Goal: Check status: Check status

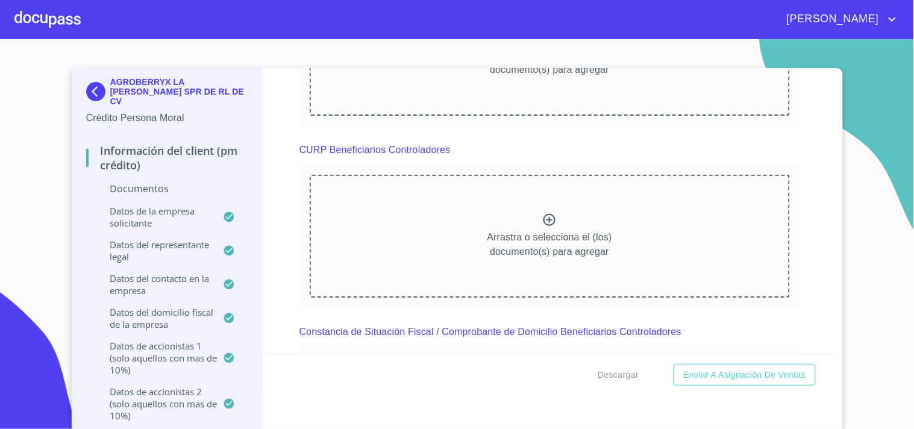
click at [49, 13] on div at bounding box center [47, 19] width 66 height 39
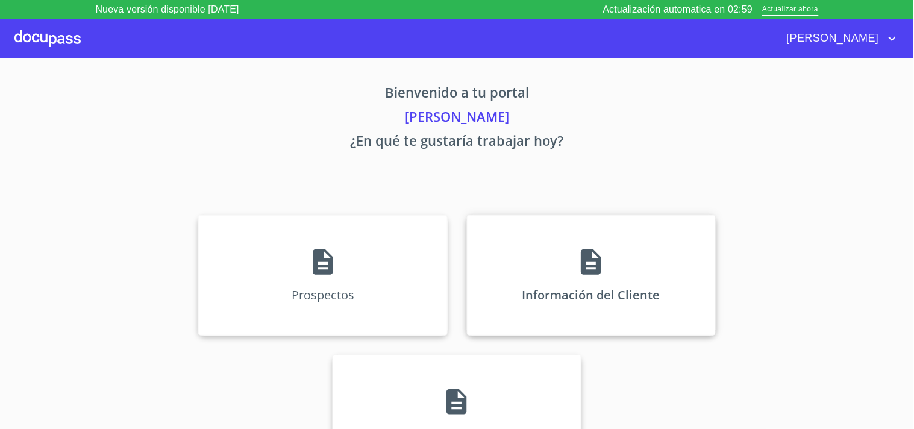
click at [614, 278] on div "Información del Cliente" at bounding box center [591, 275] width 249 height 120
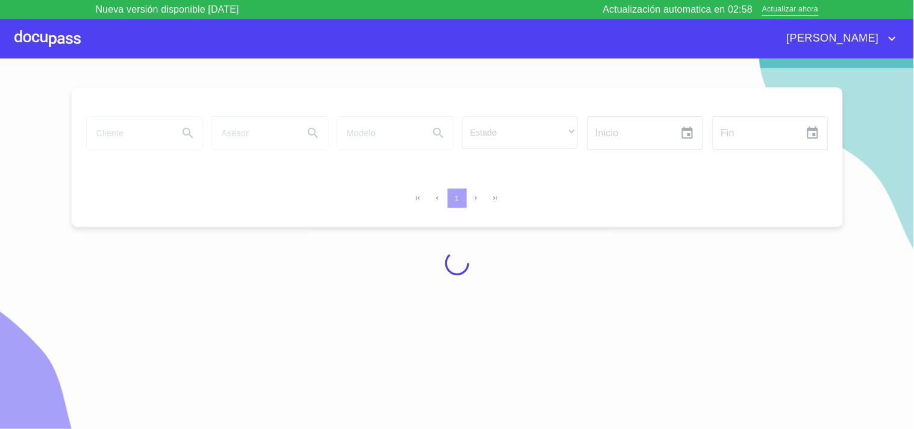
click at [148, 140] on div at bounding box center [457, 263] width 914 height 390
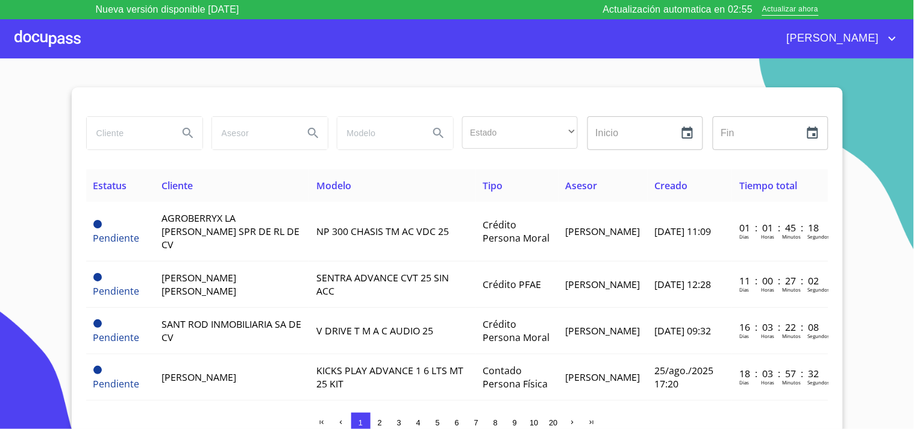
click at [148, 140] on input "search" at bounding box center [128, 133] width 82 height 33
type input "[PERSON_NAME]"
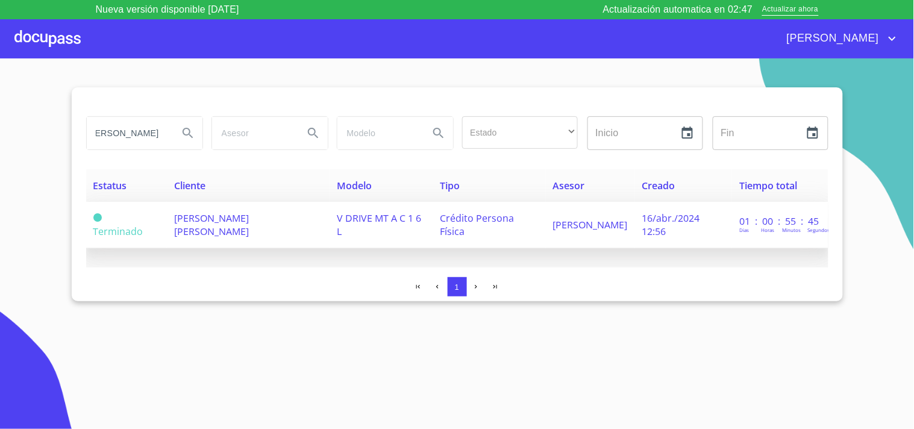
scroll to position [0, 0]
click at [257, 219] on td "[PERSON_NAME] [PERSON_NAME]" at bounding box center [248, 225] width 163 height 46
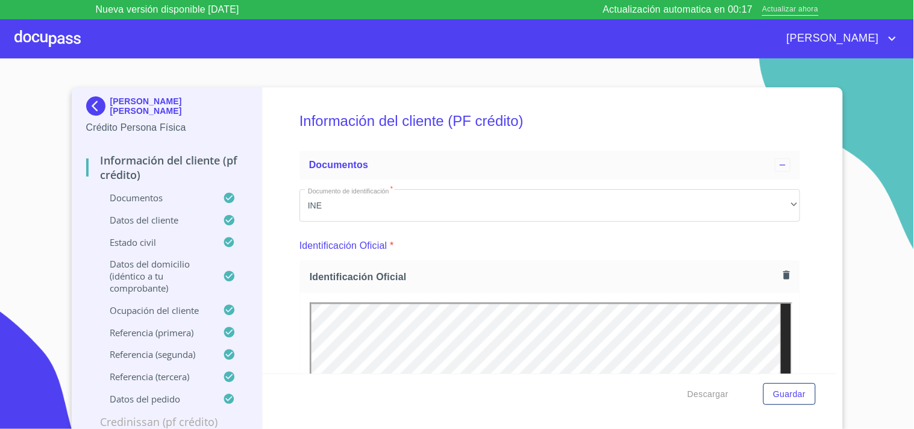
click at [802, 14] on span "Actualizar ahora" at bounding box center [790, 10] width 56 height 13
